Goal: Information Seeking & Learning: Learn about a topic

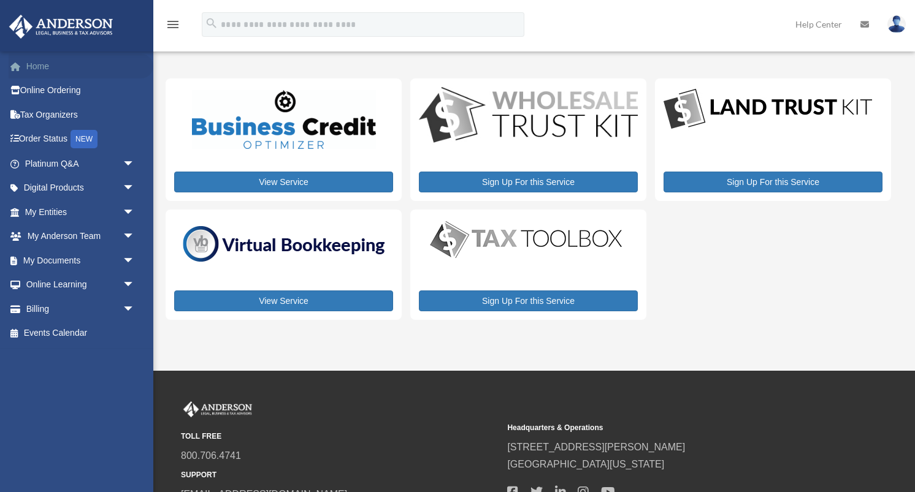
click at [40, 67] on link "Home" at bounding box center [81, 66] width 145 height 25
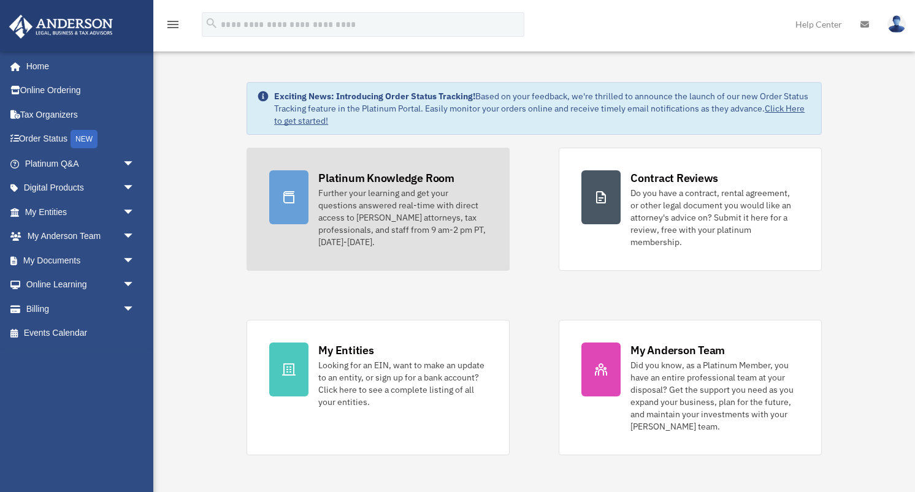
click at [375, 189] on div "Further your learning and get your questions answered real-time with direct acc…" at bounding box center [402, 217] width 169 height 61
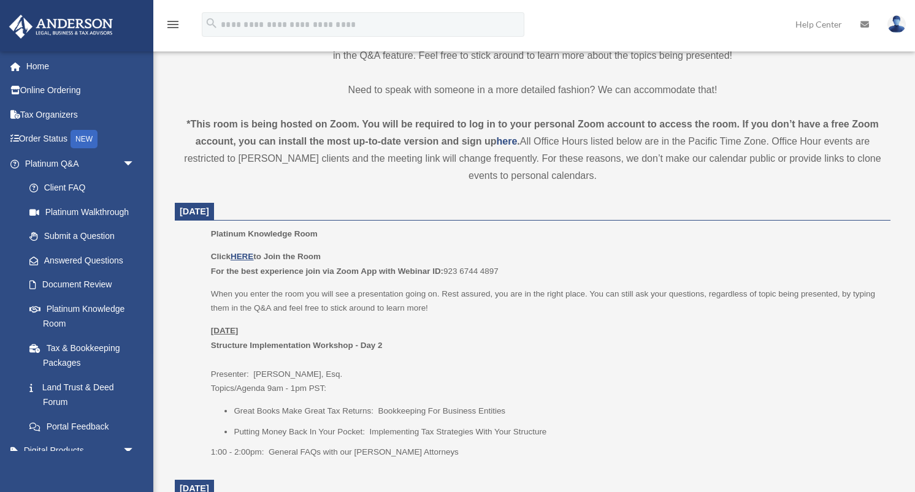
scroll to position [355, 0]
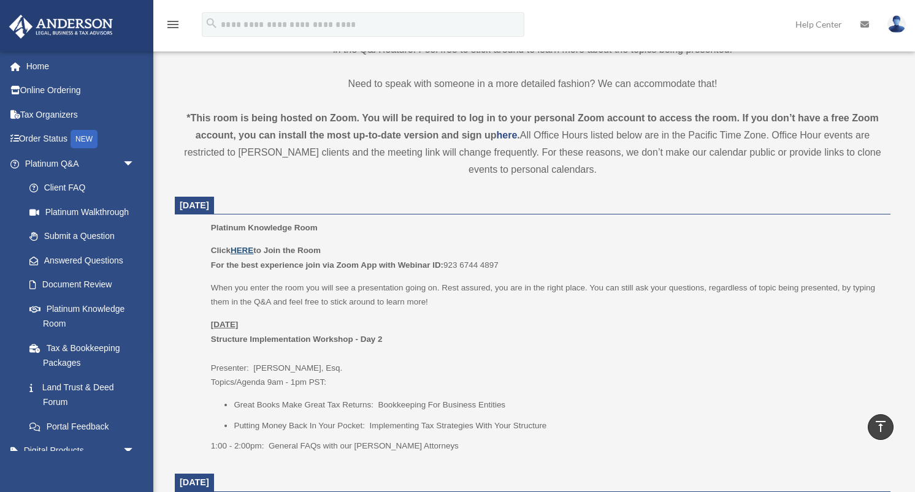
click at [241, 250] on u "HERE" at bounding box center [242, 250] width 23 height 9
